Goal: Information Seeking & Learning: Learn about a topic

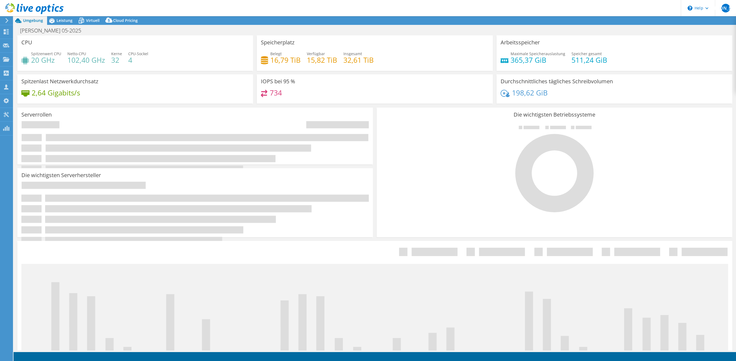
select select "USEast"
select select "USD"
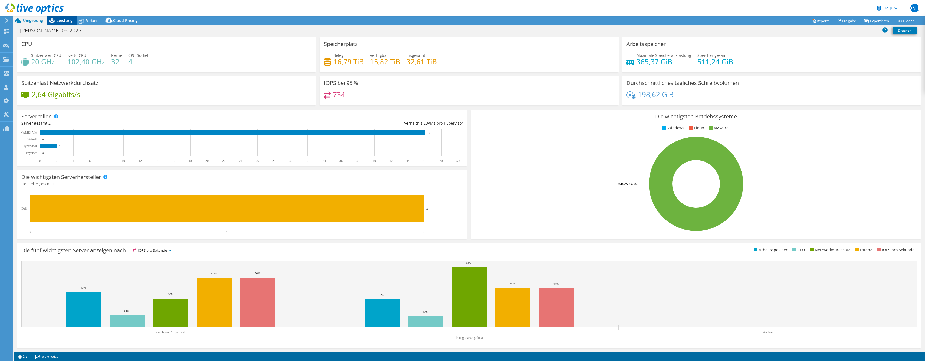
click at [56, 24] on icon at bounding box center [51, 20] width 9 height 9
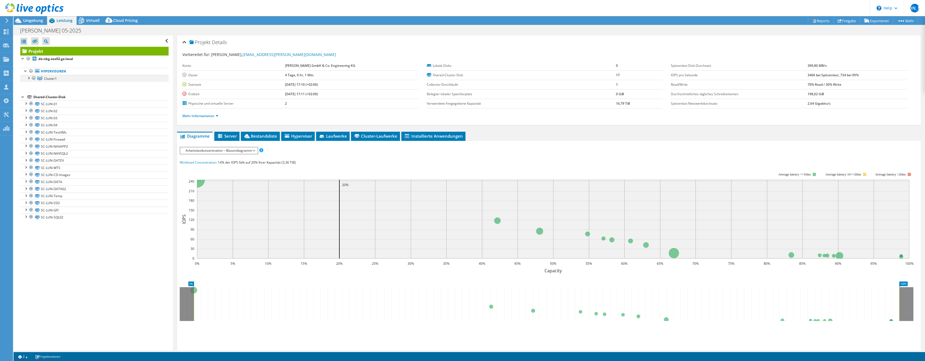
click at [28, 79] on div at bounding box center [28, 77] width 5 height 5
click at [57, 78] on span "Cluster1" at bounding box center [50, 78] width 13 height 5
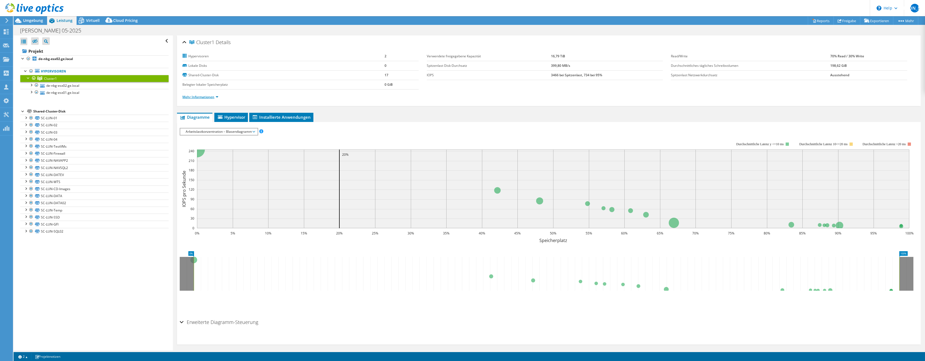
click at [203, 98] on link "Mehr Informationen" at bounding box center [200, 97] width 36 height 5
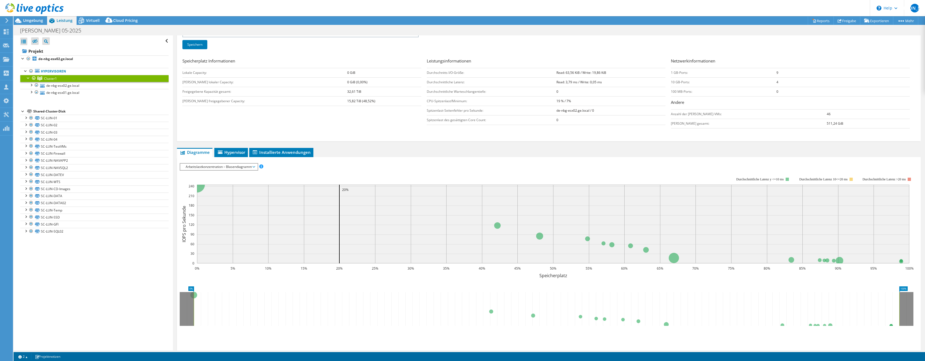
scroll to position [95, 0]
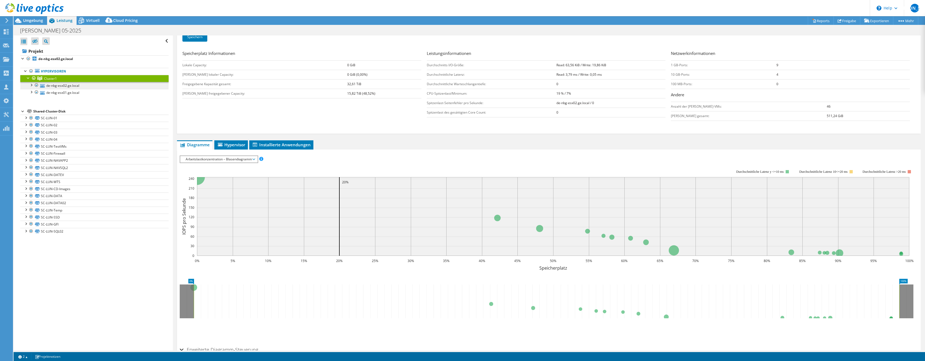
click at [111, 85] on link "de-nbg-esx02.ge.local" at bounding box center [94, 85] width 148 height 7
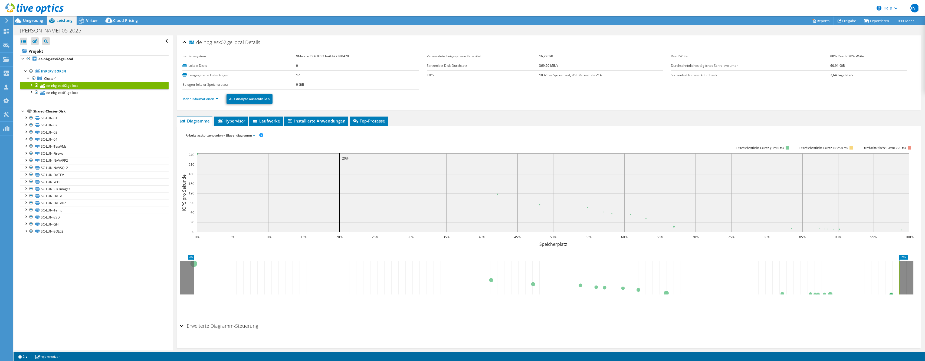
scroll to position [0, 0]
click at [135, 96] on link "de-nbg-esx01.ge.local" at bounding box center [94, 92] width 148 height 7
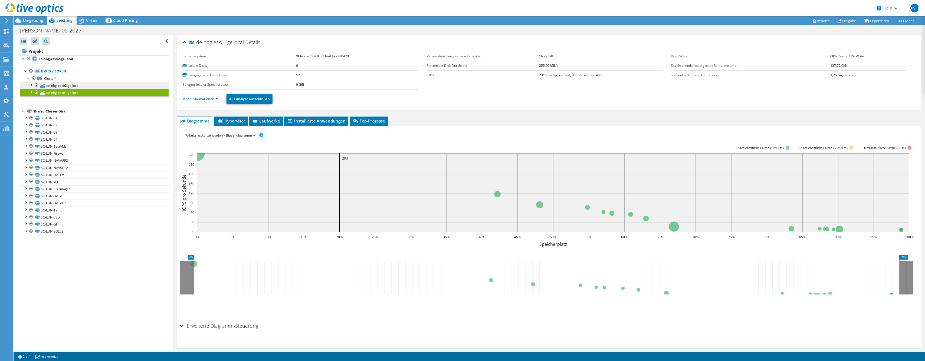
click at [136, 85] on link "de-nbg-esx02.ge.local" at bounding box center [94, 85] width 148 height 7
click at [187, 100] on link "Mehr Informationen" at bounding box center [200, 99] width 36 height 5
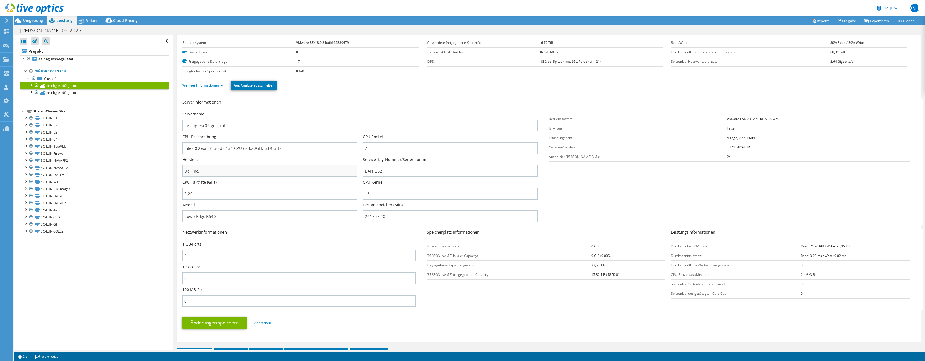
scroll to position [16, 0]
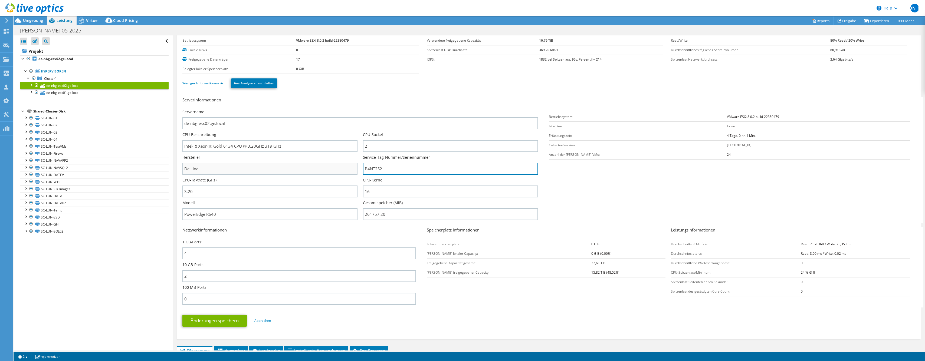
drag, startPoint x: 406, startPoint y: 172, endPoint x: 353, endPoint y: 164, distance: 53.6
click at [315, 171] on input "Dell Inc." at bounding box center [269, 169] width 175 height 12
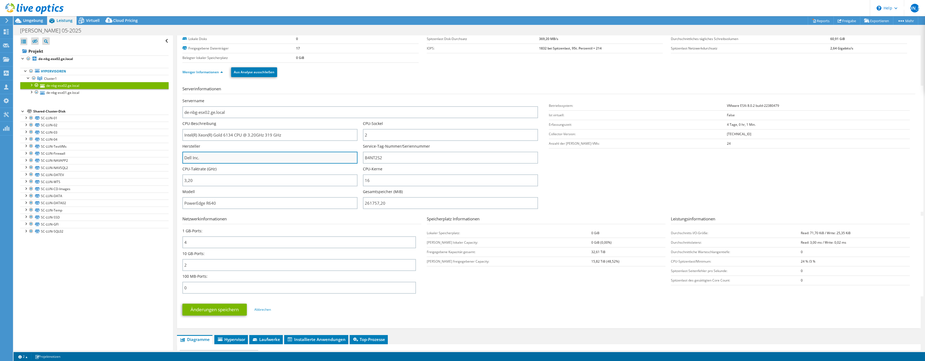
scroll to position [28, 0]
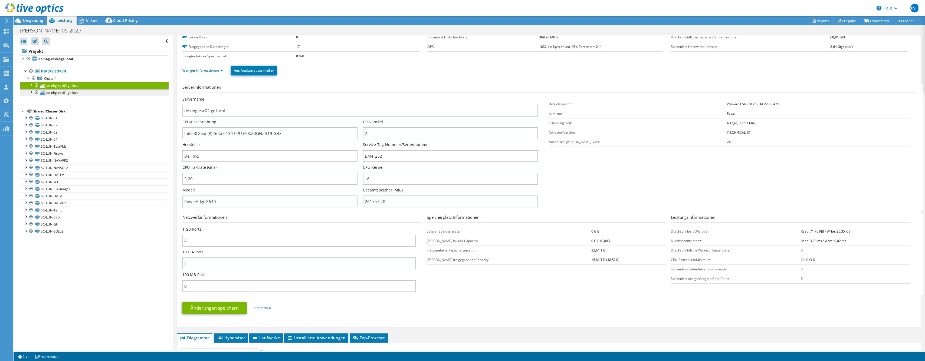
click at [119, 93] on link "de-nbg-esx01.ge.local" at bounding box center [94, 92] width 148 height 7
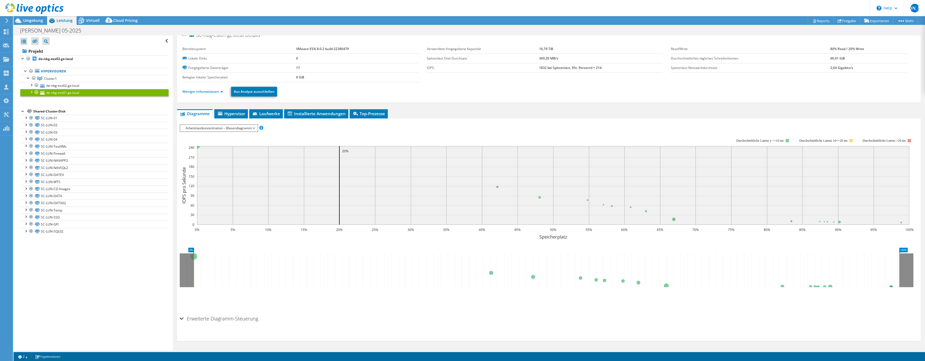
scroll to position [7, 0]
click at [188, 91] on link "Mehr Informationen" at bounding box center [200, 91] width 36 height 5
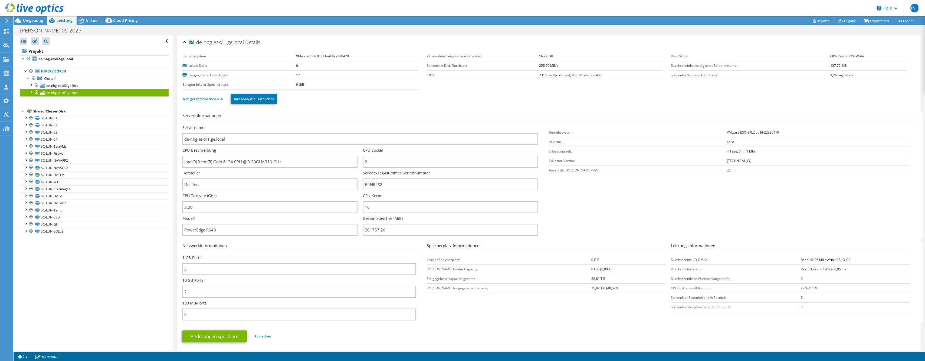
scroll to position [0, 0]
drag, startPoint x: 386, startPoint y: 186, endPoint x: 359, endPoint y: 184, distance: 27.4
click at [42, 24] on div "Umgebung" at bounding box center [31, 20] width 34 height 9
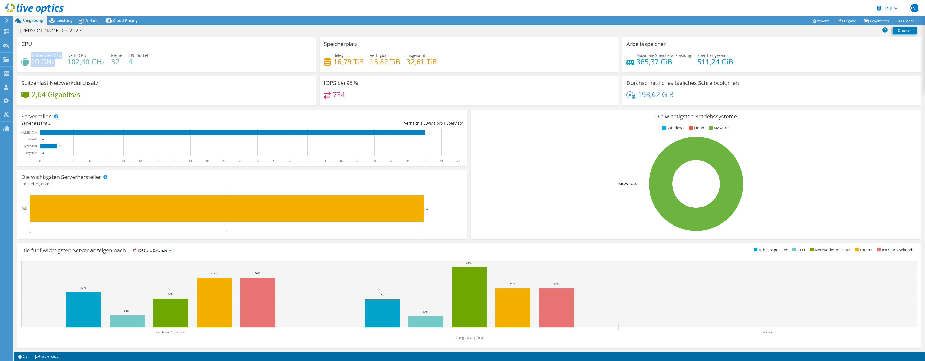
drag, startPoint x: 57, startPoint y: 63, endPoint x: 31, endPoint y: 58, distance: 26.1
click at [31, 58] on div "Spitzenwert CPU 20 GHz" at bounding box center [41, 59] width 40 height 12
click at [45, 19] on div "Umgebung" at bounding box center [31, 20] width 34 height 9
click at [52, 19] on icon at bounding box center [51, 20] width 5 height 5
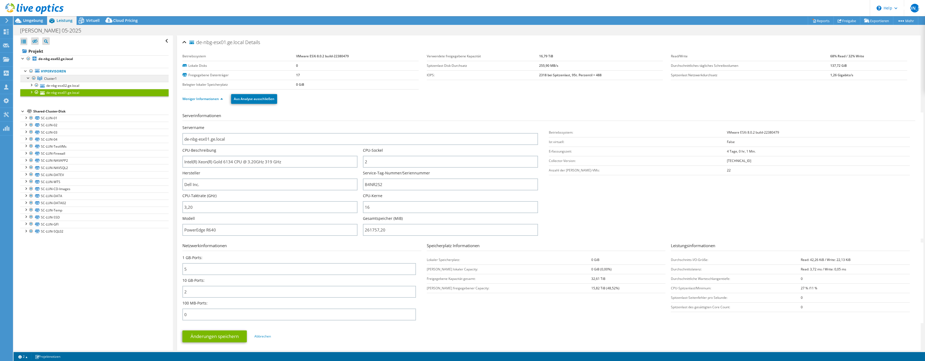
click at [65, 76] on link "Cluster1" at bounding box center [94, 78] width 148 height 7
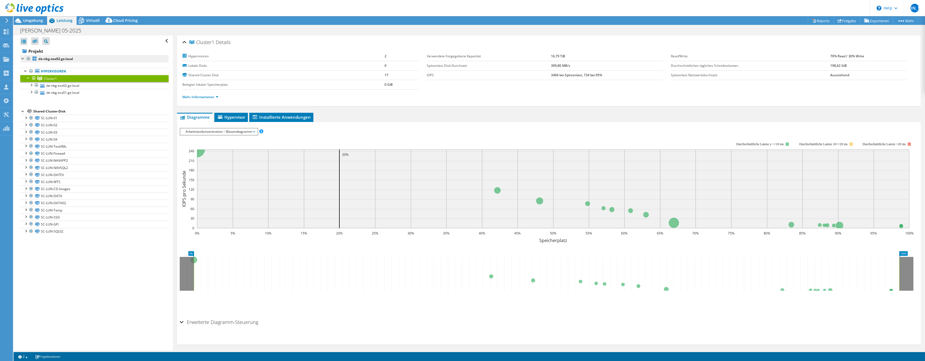
click at [89, 59] on link "de-nbg-esx02.ge.local" at bounding box center [94, 59] width 148 height 7
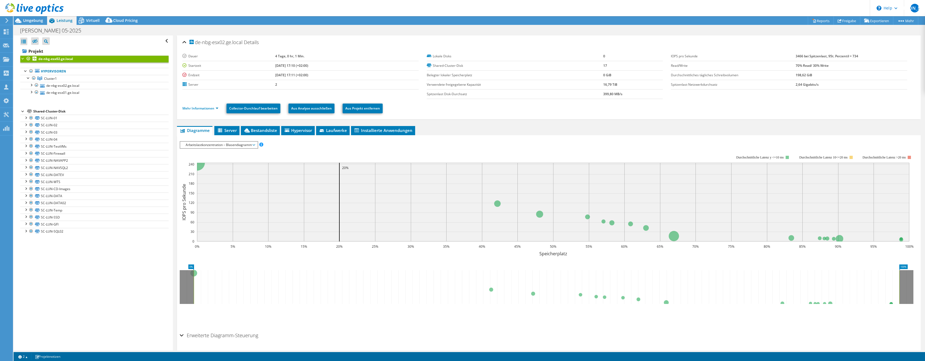
click at [290, 57] on b "4 Tage, 0 hr, 1 Min." at bounding box center [289, 56] width 29 height 5
click at [151, 74] on link "Hypervisoren" at bounding box center [94, 71] width 148 height 7
click at [100, 74] on link "Hypervisoren" at bounding box center [94, 71] width 148 height 7
click at [42, 117] on link "SC-LUN-01" at bounding box center [94, 118] width 148 height 7
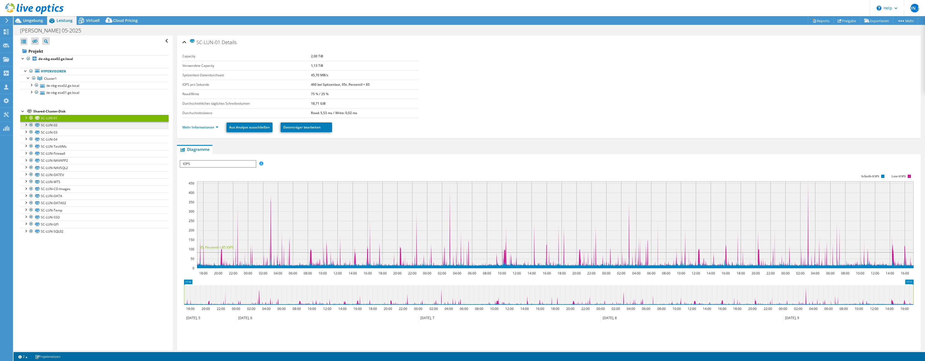
click at [47, 125] on link "SC-LUN-02" at bounding box center [94, 125] width 148 height 7
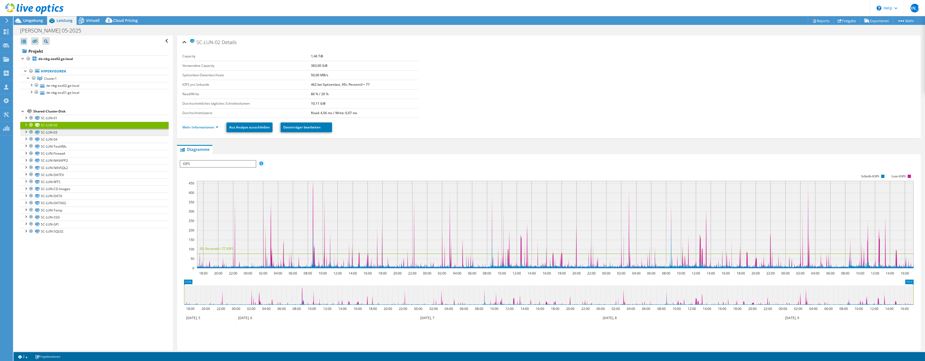
click at [50, 131] on link "SC-LUN-03" at bounding box center [94, 132] width 148 height 7
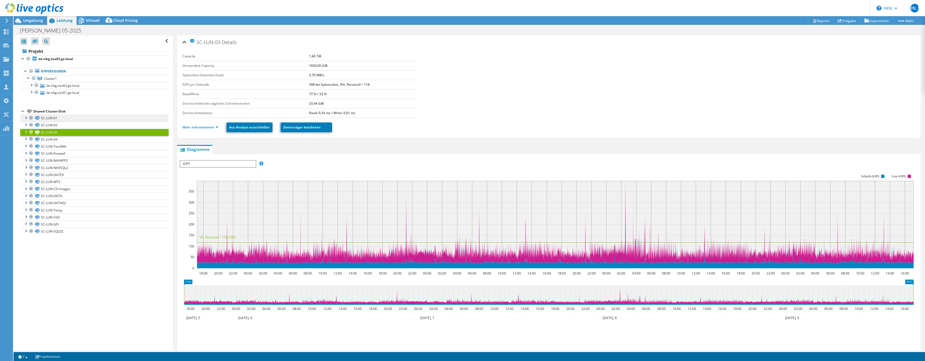
click at [39, 118] on icon at bounding box center [37, 118] width 5 height 4
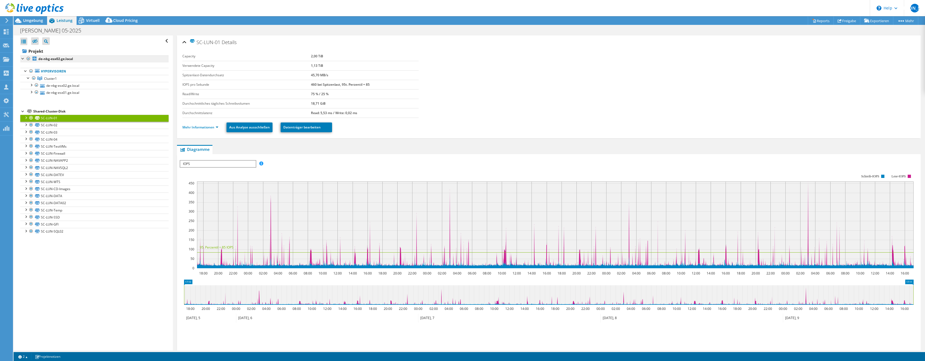
click at [47, 56] on link "de-nbg-esx02.ge.local" at bounding box center [94, 59] width 148 height 7
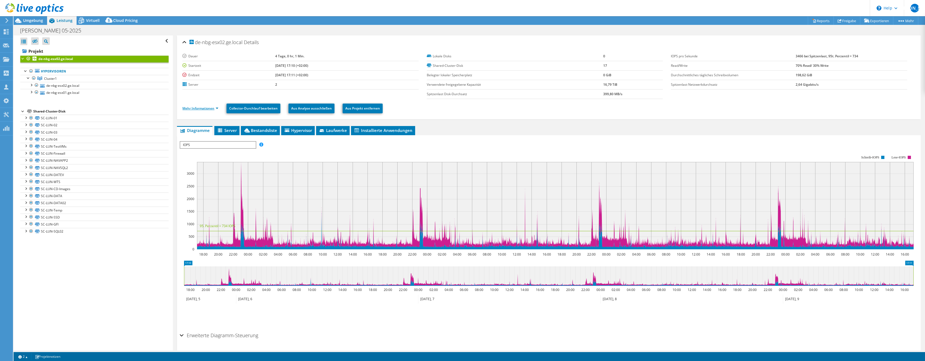
click at [213, 110] on link "Mehr Informationen" at bounding box center [200, 108] width 36 height 5
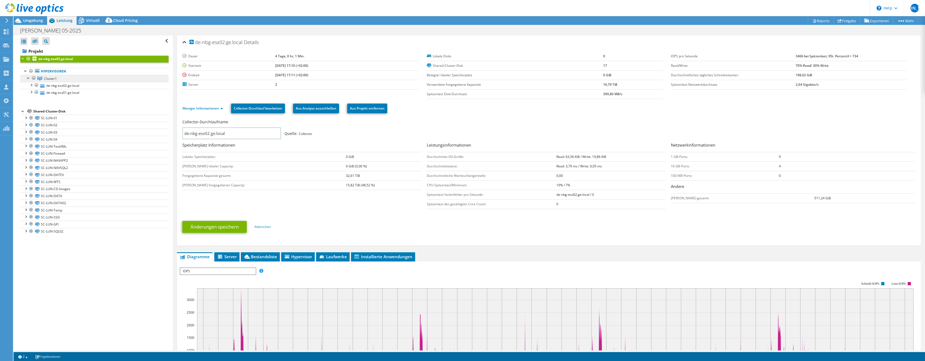
click at [132, 82] on link "Cluster1" at bounding box center [94, 78] width 148 height 7
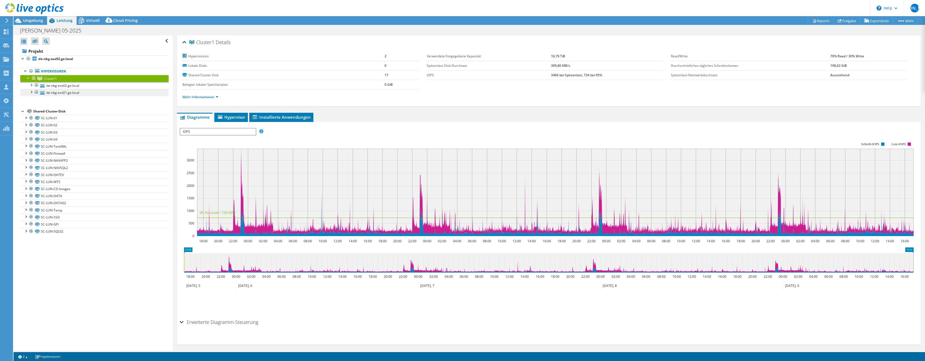
drag, startPoint x: 132, startPoint y: 88, endPoint x: 133, endPoint y: 91, distance: 3.2
click at [132, 88] on link "de-nbg-esx02.ge.local" at bounding box center [94, 85] width 148 height 7
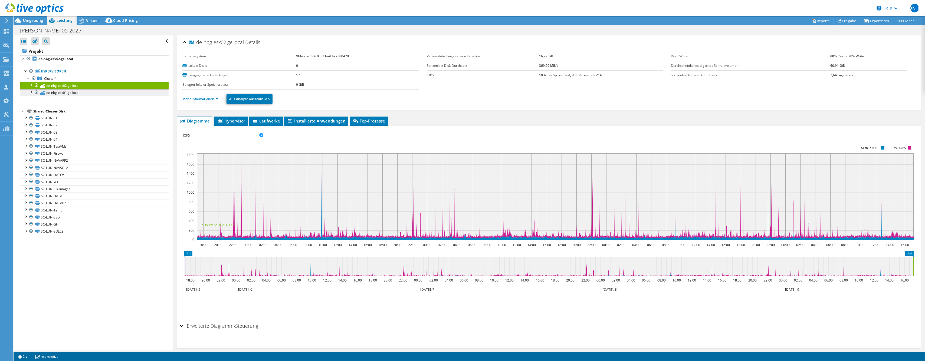
click at [133, 92] on link "de-nbg-esx01.ge.local" at bounding box center [94, 92] width 148 height 7
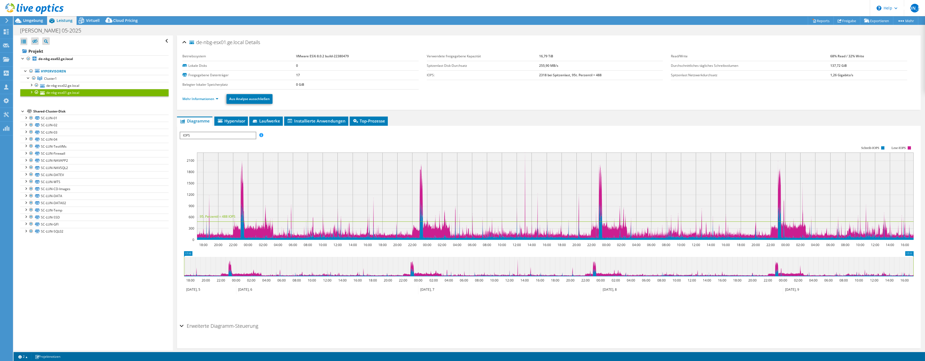
click at [190, 101] on li "Mehr Informationen" at bounding box center [201, 99] width 39 height 6
click at [192, 100] on link "Mehr Informationen" at bounding box center [200, 99] width 36 height 5
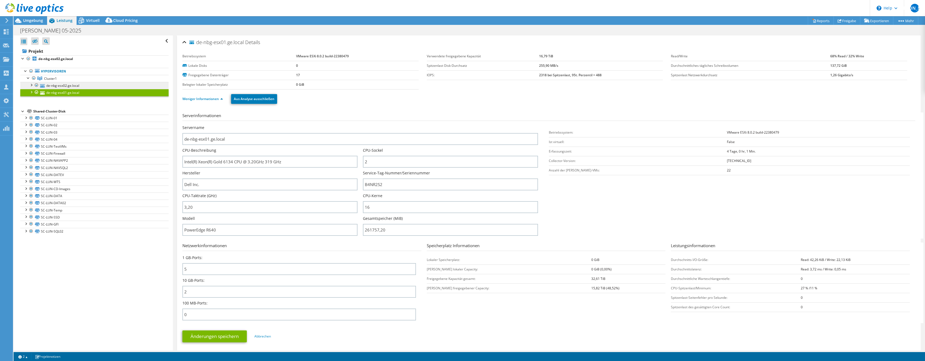
click at [142, 87] on link "de-nbg-esx02.ge.local" at bounding box center [94, 85] width 148 height 7
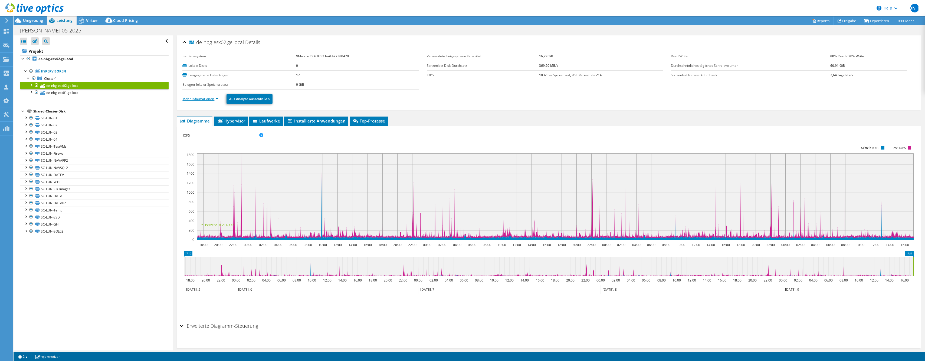
click at [196, 99] on link "Mehr Informationen" at bounding box center [200, 99] width 36 height 5
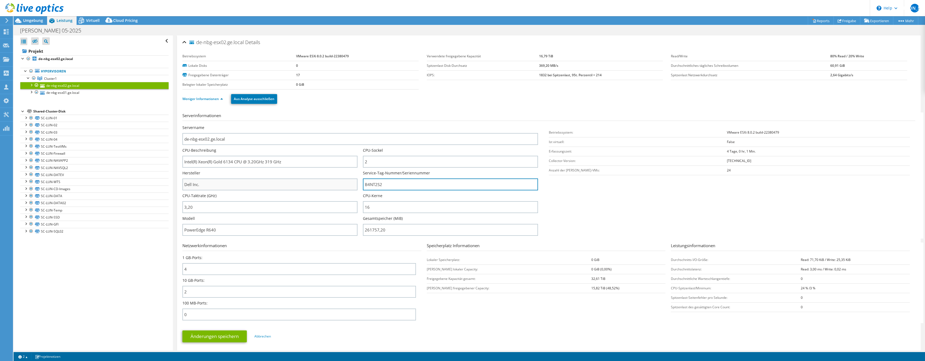
drag, startPoint x: 399, startPoint y: 183, endPoint x: 308, endPoint y: 183, distance: 90.7
click at [69, 72] on link "Hypervisoren" at bounding box center [94, 71] width 148 height 7
click at [57, 78] on span "Cluster1" at bounding box center [50, 78] width 13 height 5
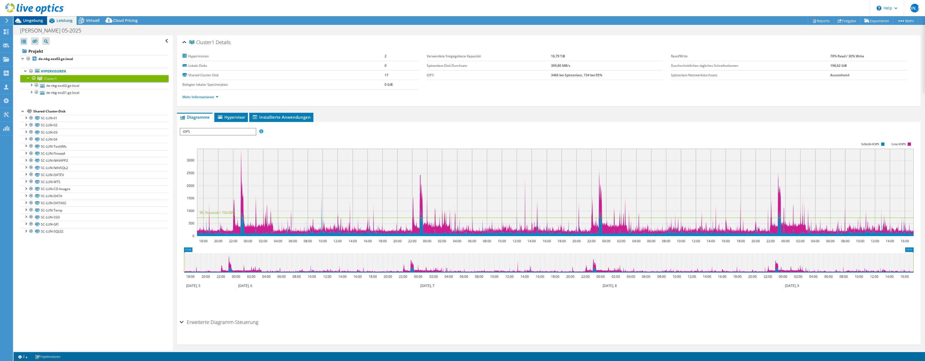
click at [38, 23] on div "Umgebung" at bounding box center [31, 20] width 34 height 9
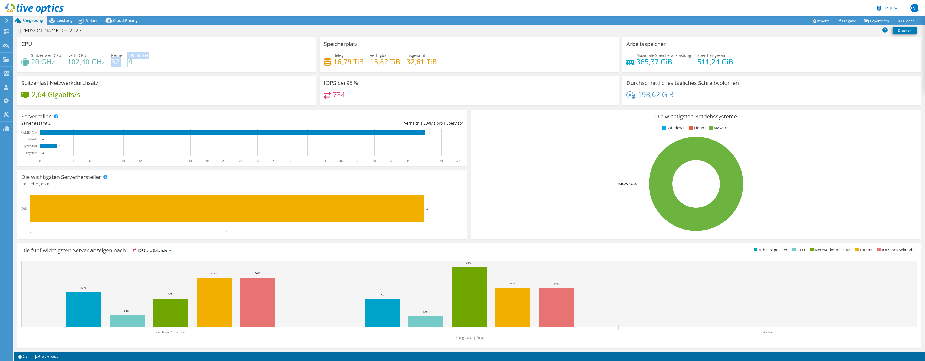
drag, startPoint x: 128, startPoint y: 60, endPoint x: 111, endPoint y: 60, distance: 17.1
click at [111, 60] on div "Spitzenwert CPU 20 GHz Netto-CPU 102,40 GHz Kerne 32 CPU-Sockel 4" at bounding box center [166, 62] width 291 height 18
click at [111, 60] on h4 "32" at bounding box center [116, 62] width 11 height 6
drag, startPoint x: 111, startPoint y: 60, endPoint x: 129, endPoint y: 60, distance: 17.6
click at [129, 60] on div "Spitzenwert CPU 20 GHz Netto-CPU 102,40 GHz Kerne 32 CPU-Sockel 4" at bounding box center [166, 62] width 291 height 18
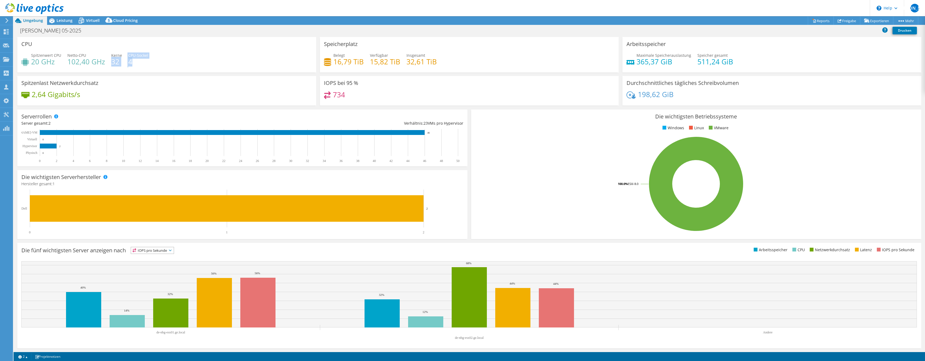
click at [129, 60] on h4 "4" at bounding box center [138, 62] width 20 height 6
